Goal: Information Seeking & Learning: Learn about a topic

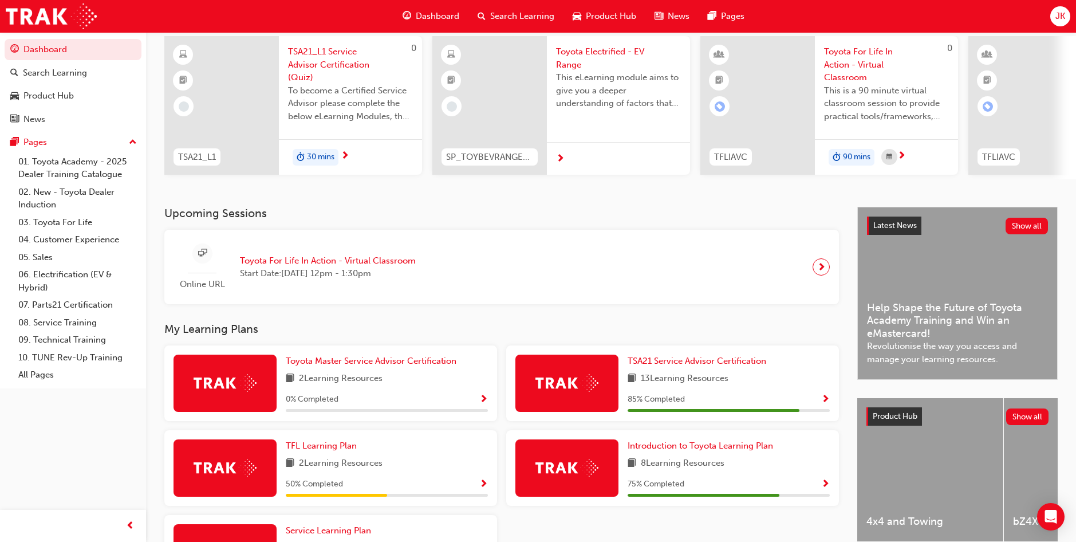
scroll to position [172, 0]
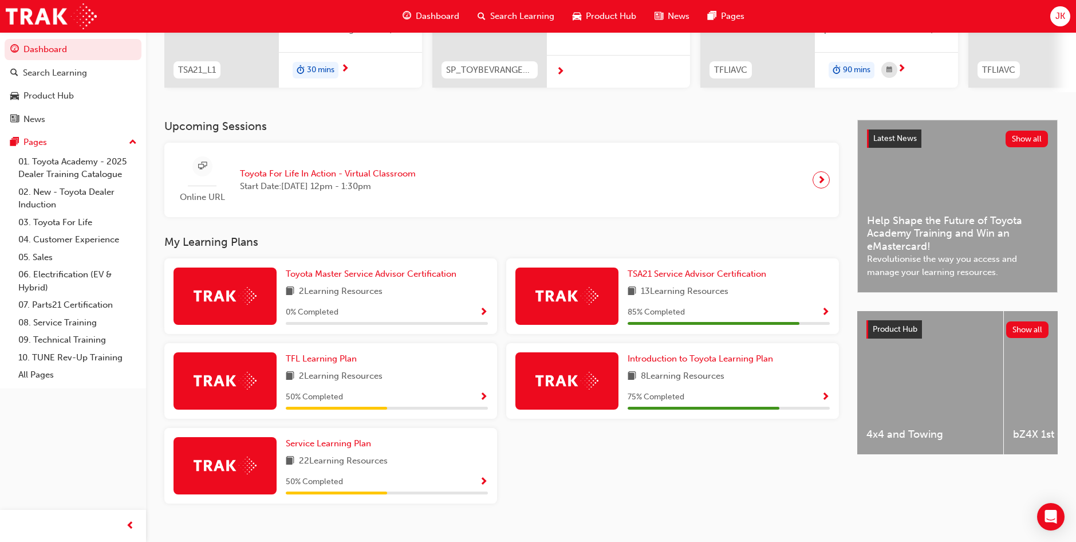
click at [521, 19] on span "Search Learning" at bounding box center [522, 16] width 64 height 13
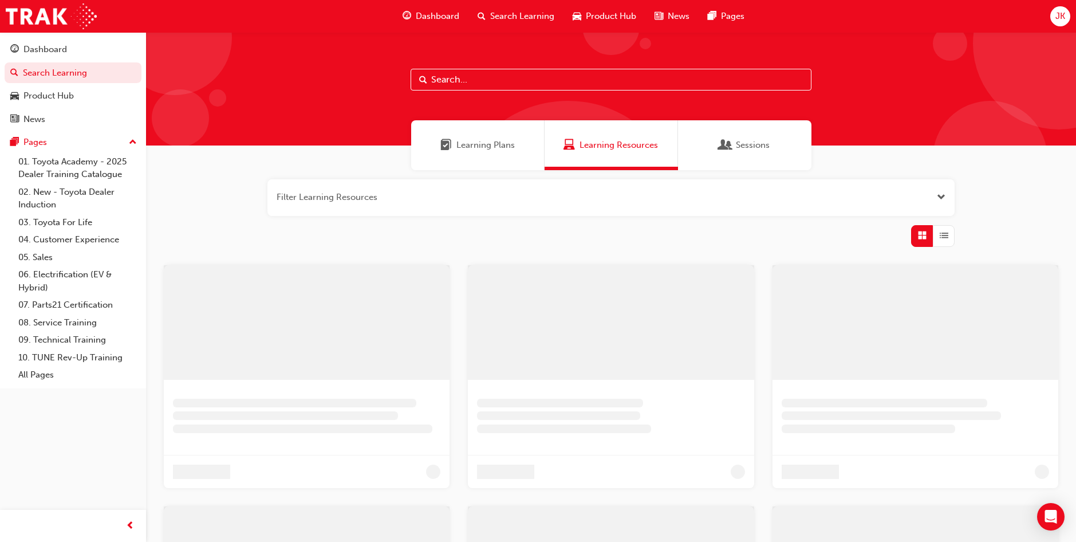
click at [477, 83] on input "text" at bounding box center [610, 80] width 401 height 22
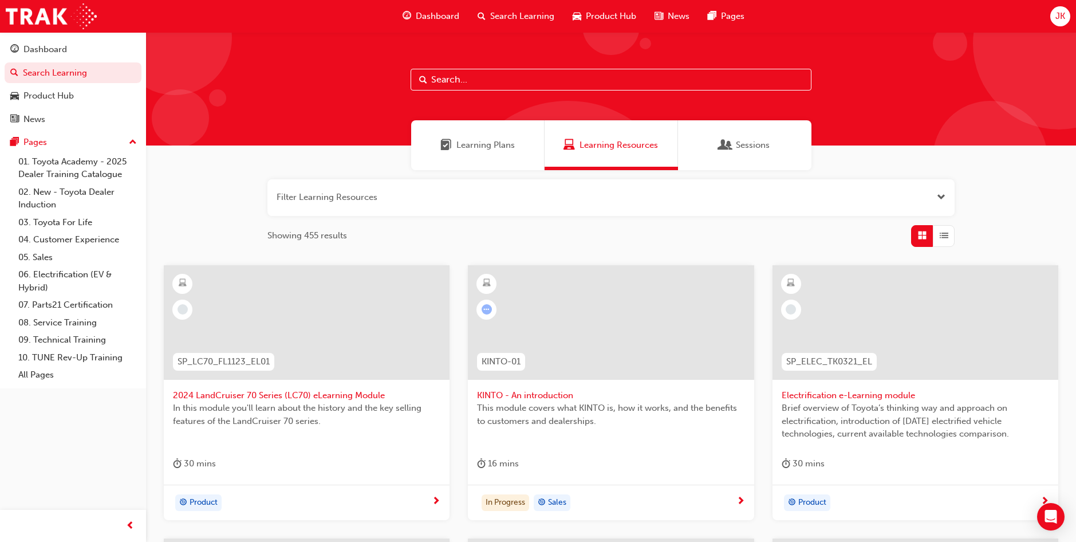
click at [475, 146] on span "Learning Plans" at bounding box center [485, 145] width 58 height 13
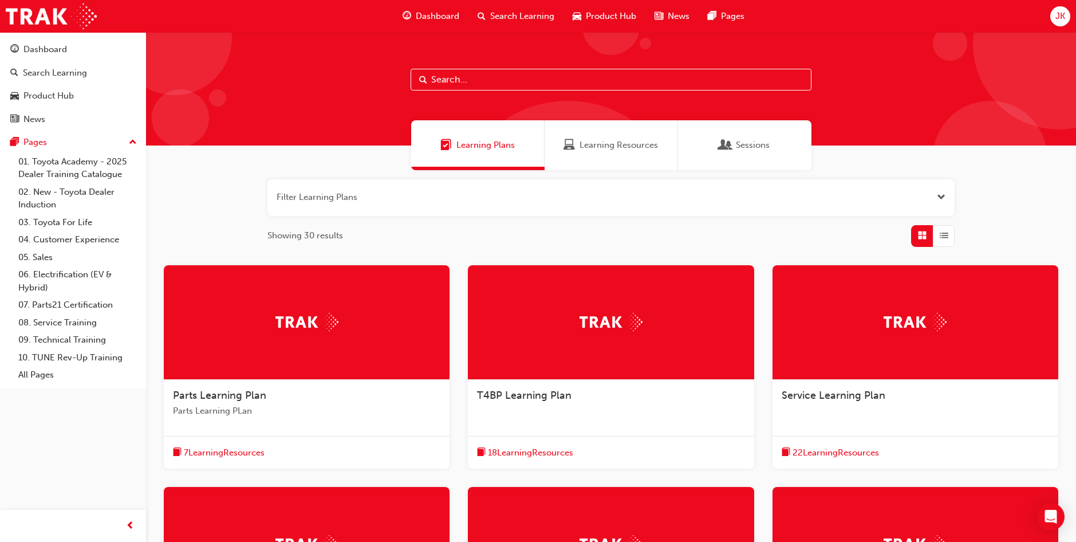
click at [877, 414] on div "Service Learning Plan" at bounding box center [915, 402] width 286 height 44
